Goal: Task Accomplishment & Management: Manage account settings

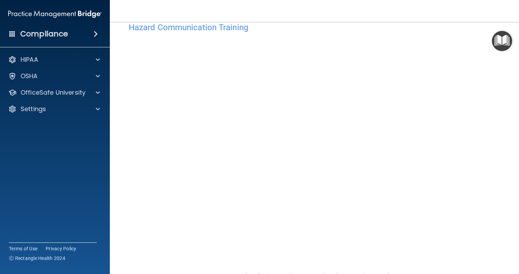
scroll to position [16, 0]
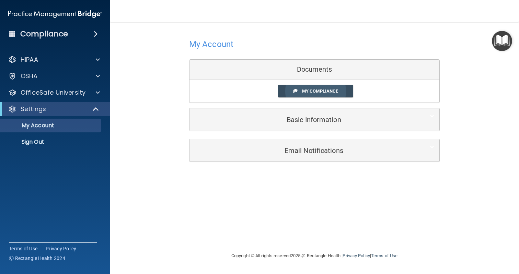
click at [315, 88] on span "My Compliance" at bounding box center [320, 90] width 36 height 5
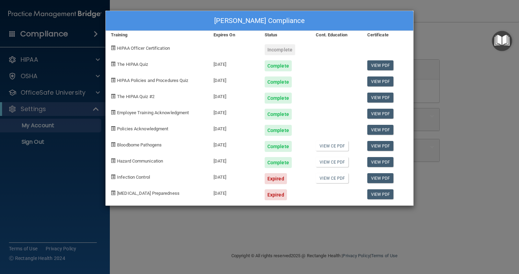
click at [425, 25] on div "Rachel Gowin's Compliance Training Expires On Status Cont. Education Certificat…" at bounding box center [259, 137] width 519 height 274
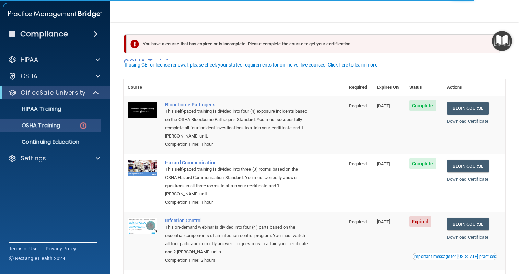
scroll to position [82, 0]
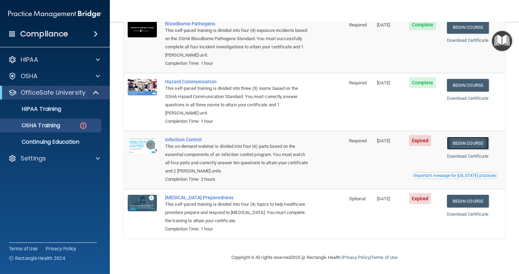
click at [472, 142] on link "Begin Course" at bounding box center [468, 143] width 42 height 13
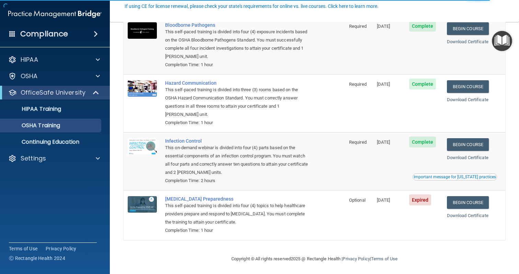
scroll to position [62, 0]
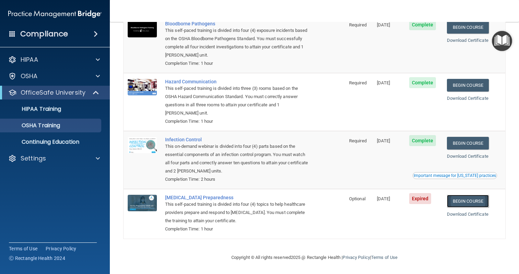
click at [466, 202] on link "Begin Course" at bounding box center [468, 201] width 42 height 13
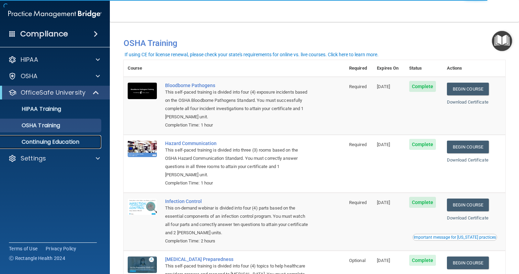
click at [79, 137] on link "Continuing Education" at bounding box center [47, 142] width 108 height 14
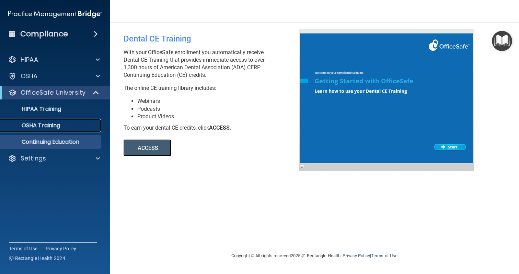
click at [74, 122] on div "OSHA Training" at bounding box center [51, 125] width 94 height 7
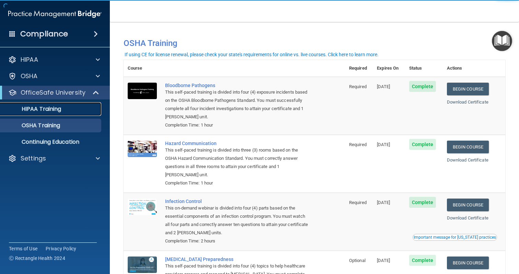
click at [74, 106] on div "HIPAA Training" at bounding box center [51, 109] width 94 height 7
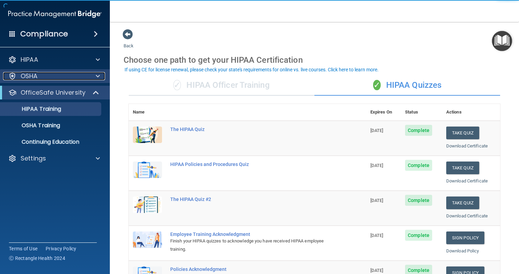
click at [76, 74] on div "OSHA" at bounding box center [45, 76] width 85 height 8
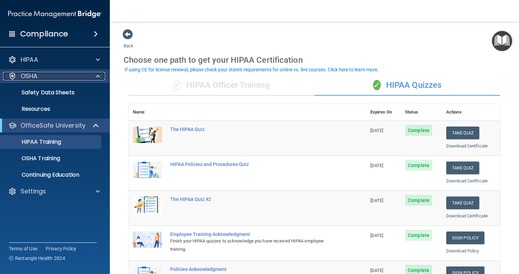
click at [76, 74] on div "OSHA" at bounding box center [45, 76] width 85 height 8
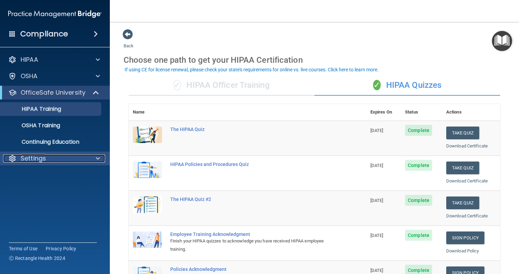
click at [72, 161] on div "Settings" at bounding box center [45, 158] width 85 height 8
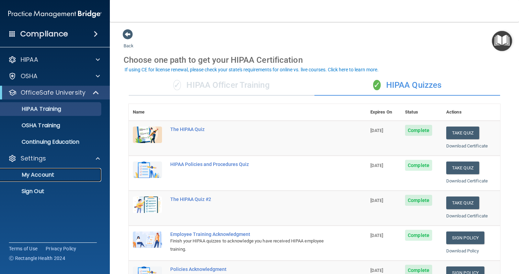
click at [52, 181] on link "My Account" at bounding box center [47, 175] width 108 height 14
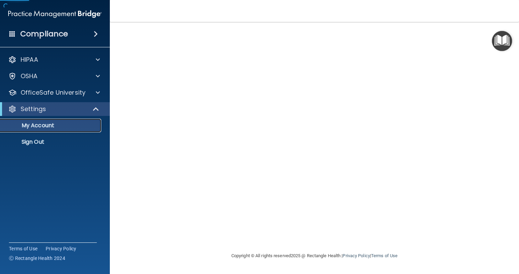
click at [47, 127] on p "My Account" at bounding box center [51, 125] width 94 height 7
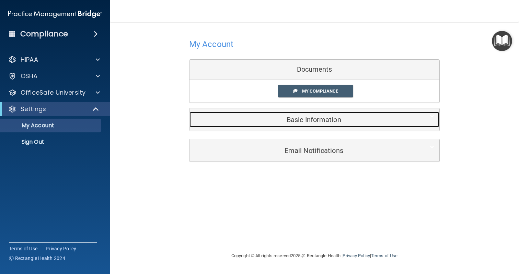
click at [288, 122] on h5 "Basic Information" at bounding box center [303, 120] width 218 height 8
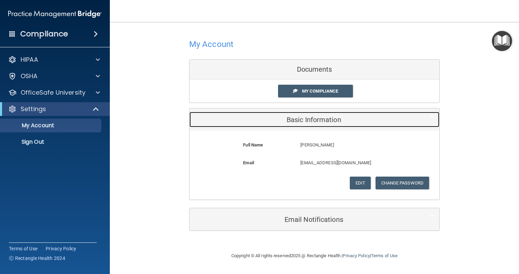
click at [288, 122] on h5 "Basic Information" at bounding box center [303, 120] width 218 height 8
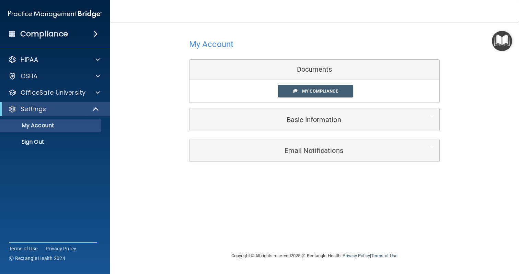
click at [296, 159] on div "Email Notifications" at bounding box center [314, 150] width 250 height 22
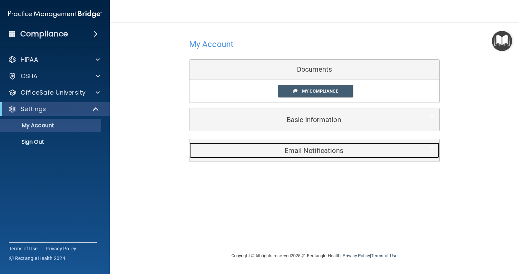
click at [296, 156] on div "Email Notifications" at bounding box center [303, 150] width 229 height 15
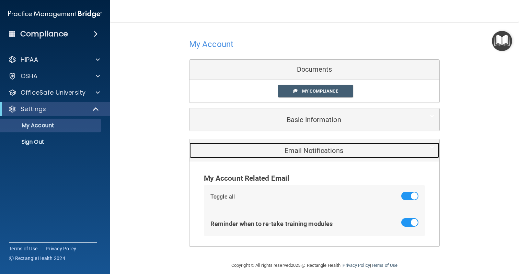
click at [293, 150] on h5 "Email Notifications" at bounding box center [303, 151] width 218 height 8
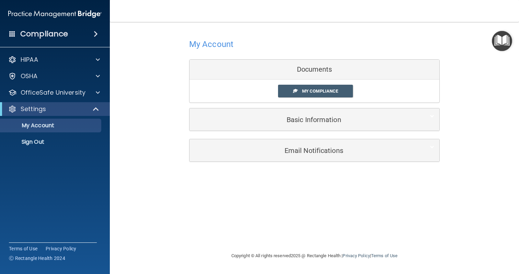
click at [295, 66] on div "Documents" at bounding box center [314, 70] width 250 height 20
click at [319, 86] on link "My Compliance" at bounding box center [315, 91] width 75 height 13
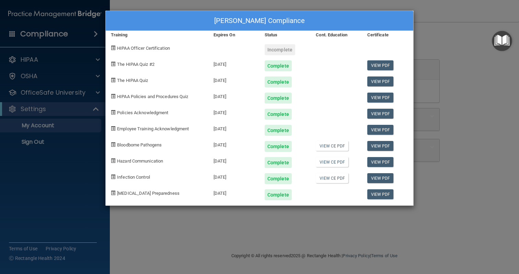
click at [465, 57] on div "[PERSON_NAME] Compliance Training Expires On Status Cont. Education Certificate…" at bounding box center [259, 137] width 519 height 274
